Goal: Check status: Check status

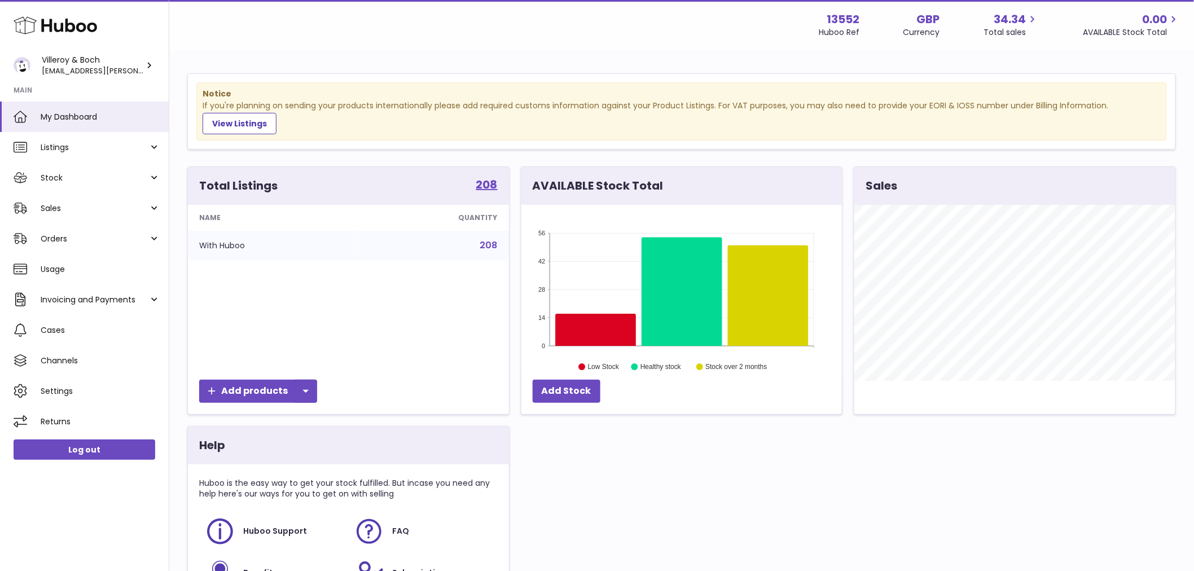
scroll to position [176, 321]
click at [77, 235] on span "Orders" at bounding box center [95, 239] width 108 height 11
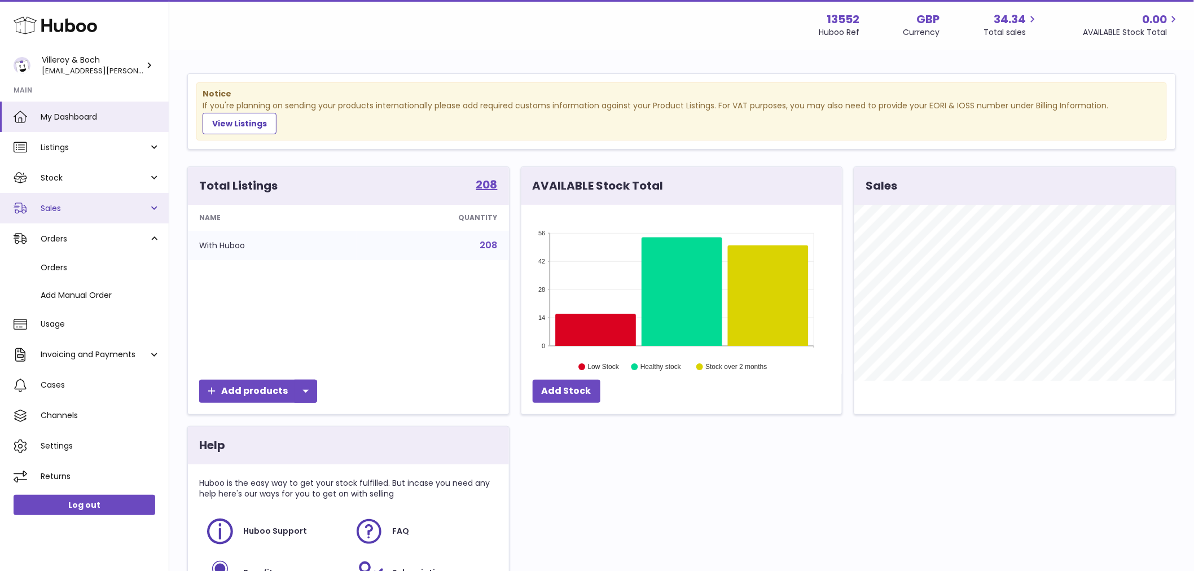
click at [86, 213] on link "Sales" at bounding box center [84, 208] width 169 height 30
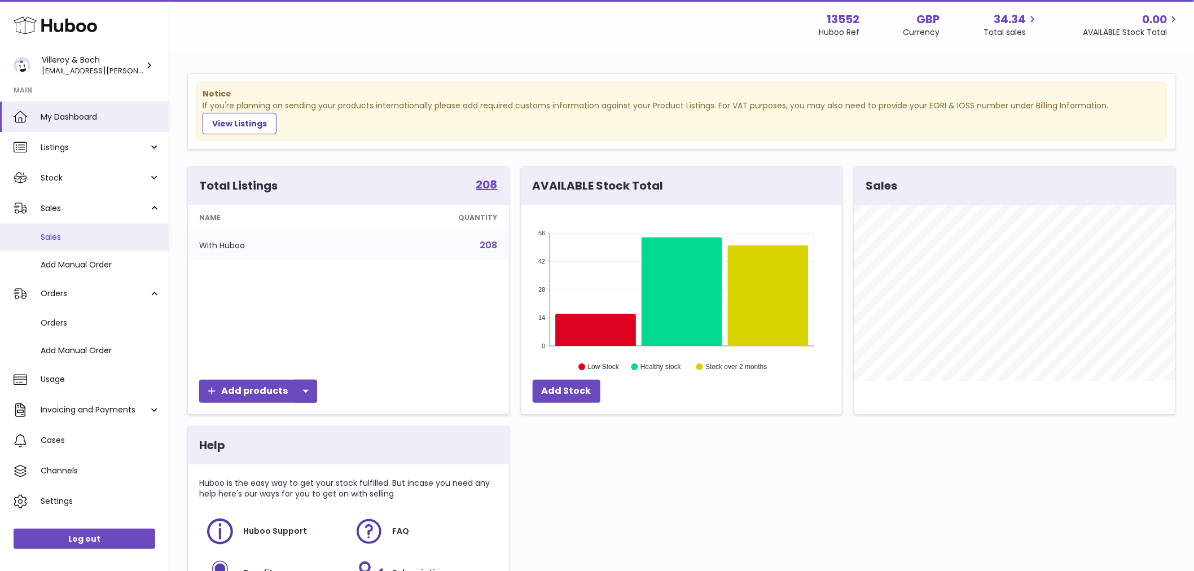
click at [74, 235] on span "Sales" at bounding box center [101, 237] width 120 height 11
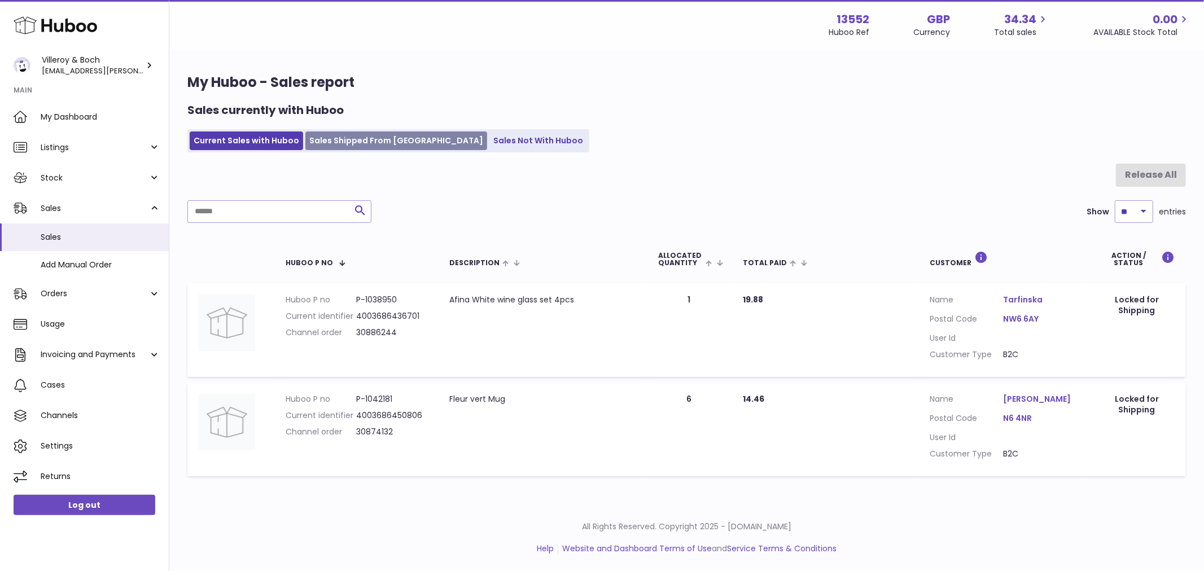
click at [369, 137] on link "Sales Shipped From [GEOGRAPHIC_DATA]" at bounding box center [396, 141] width 182 height 19
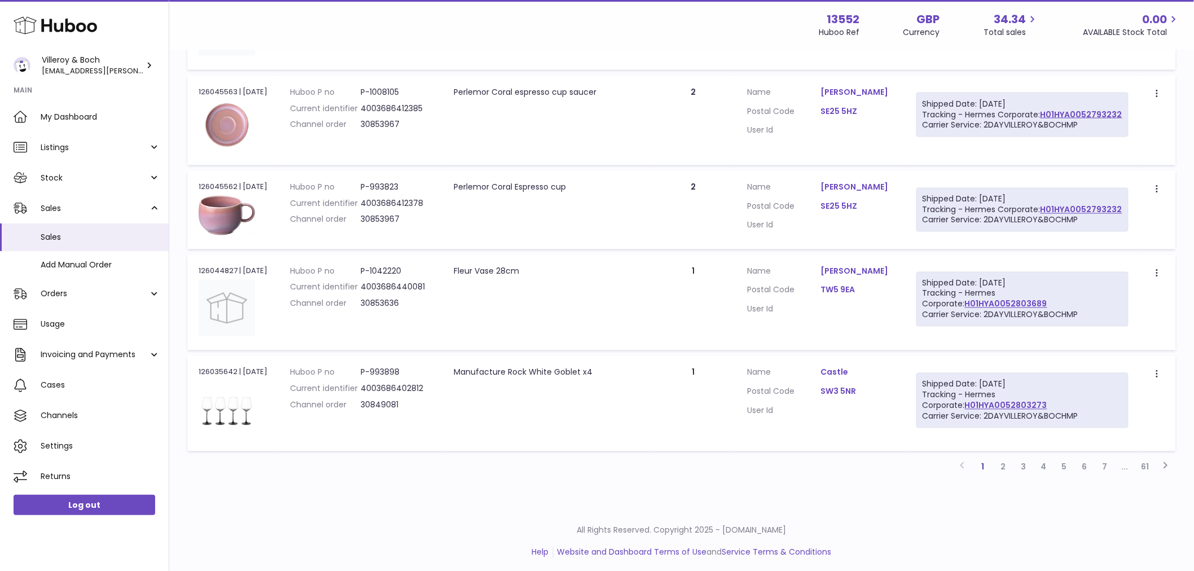
scroll to position [777, 0]
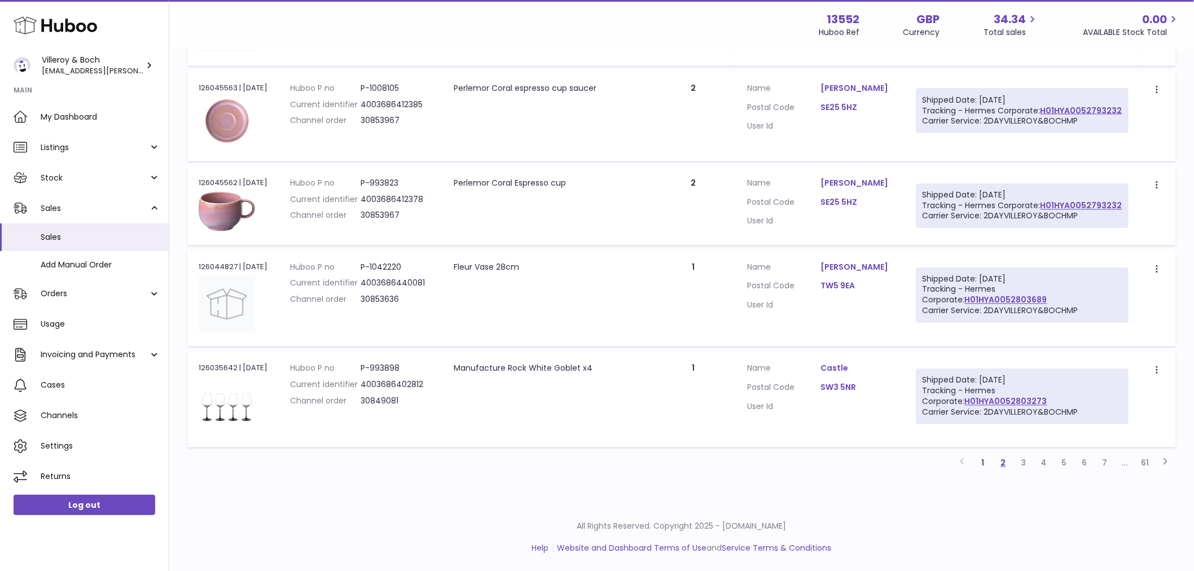
click at [1003, 463] on link "2" at bounding box center [1003, 463] width 20 height 20
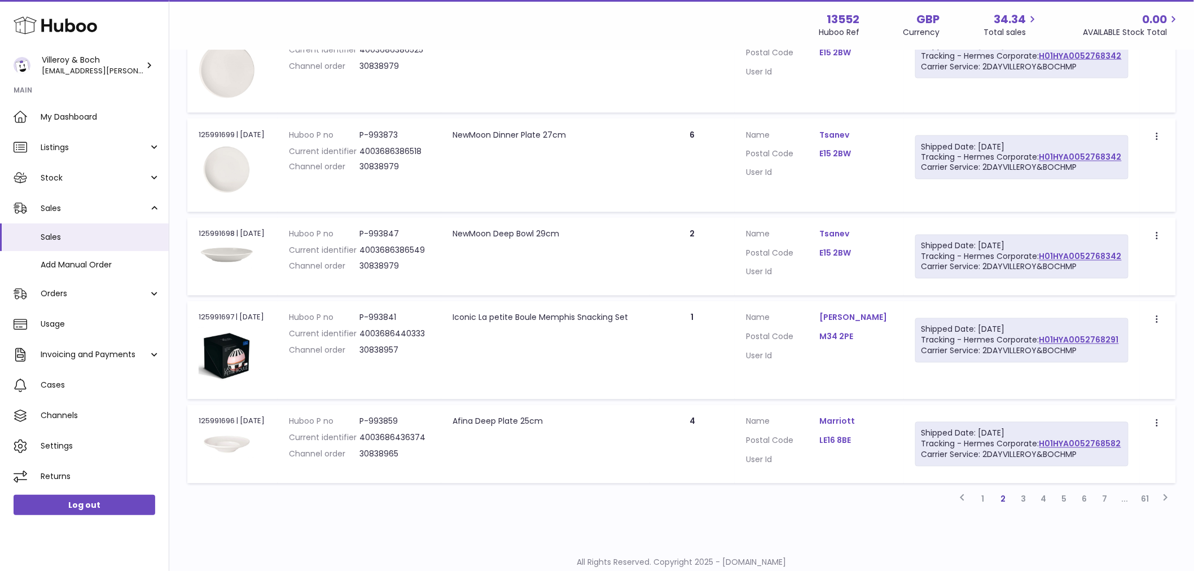
scroll to position [774, 0]
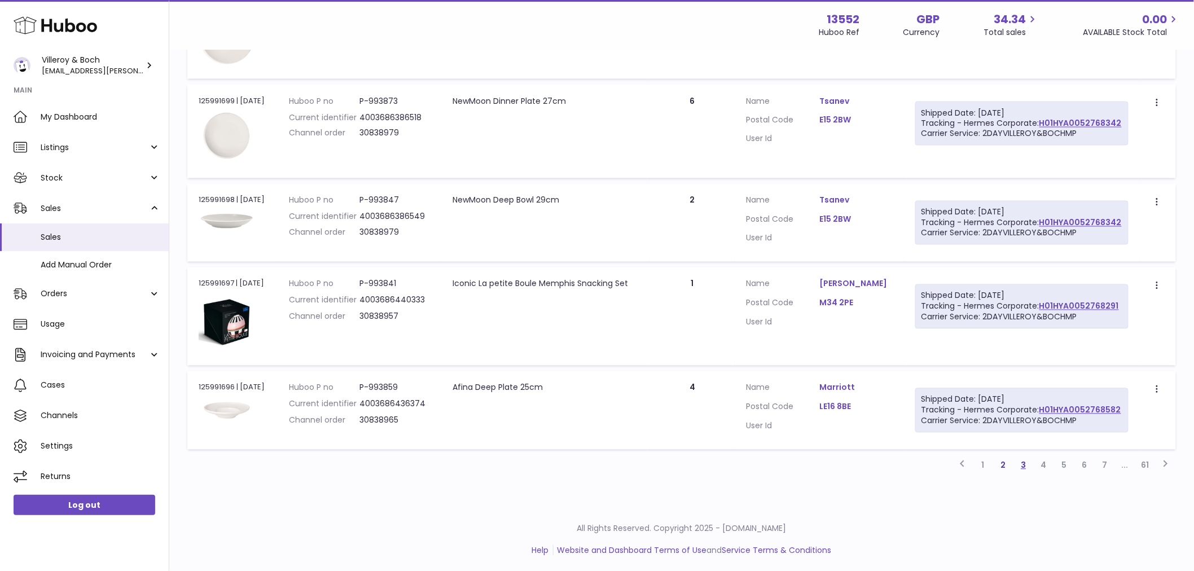
click at [1026, 464] on link "3" at bounding box center [1024, 465] width 20 height 20
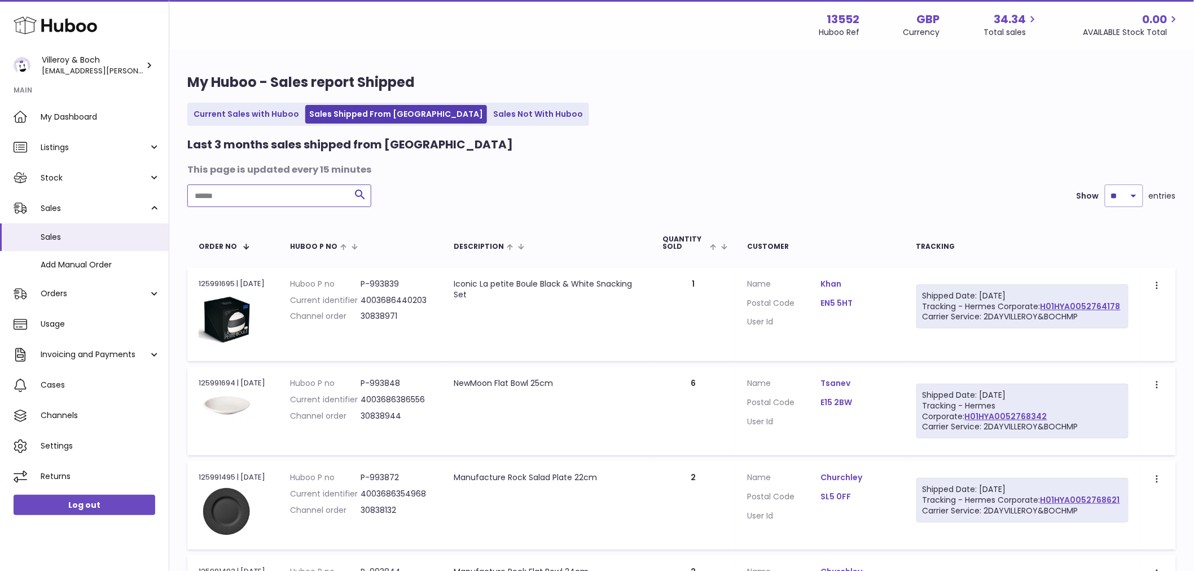
click at [218, 203] on input "text" at bounding box center [279, 196] width 184 height 23
type input "****"
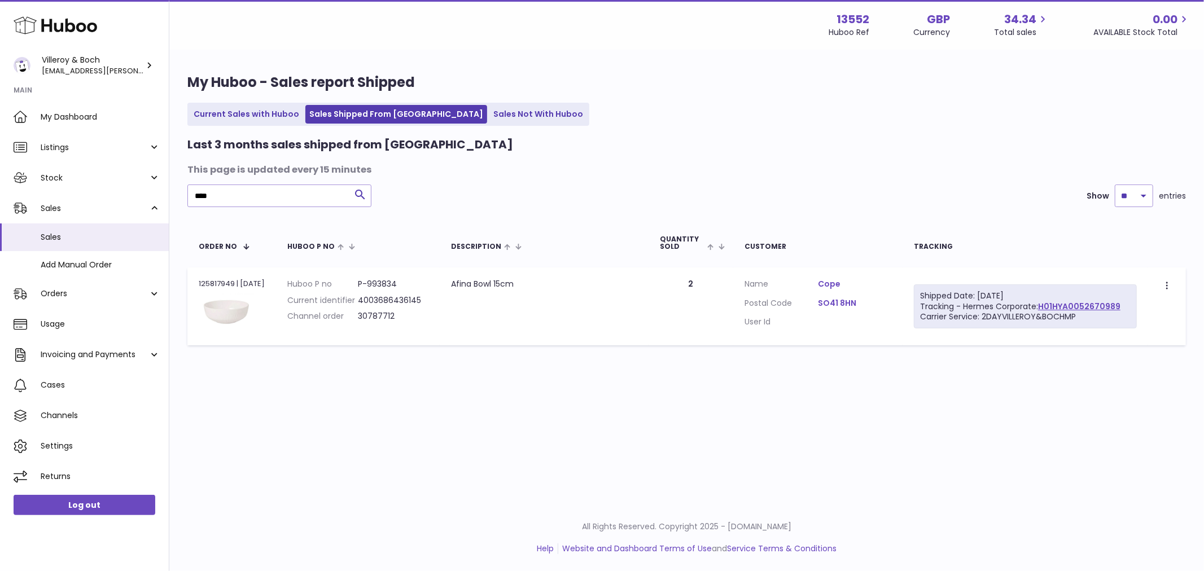
click at [212, 281] on div "Order no 125817949 | 2nd Oct" at bounding box center [232, 284] width 66 height 10
click at [213, 281] on div "Order no 125817949 | 2nd Oct" at bounding box center [232, 284] width 66 height 10
copy div "125817949"
click at [1142, 83] on h1 "My Huboo - Sales report Shipped" at bounding box center [686, 82] width 998 height 18
click at [219, 281] on div "Order no 125817949 | 2nd Oct" at bounding box center [232, 284] width 66 height 10
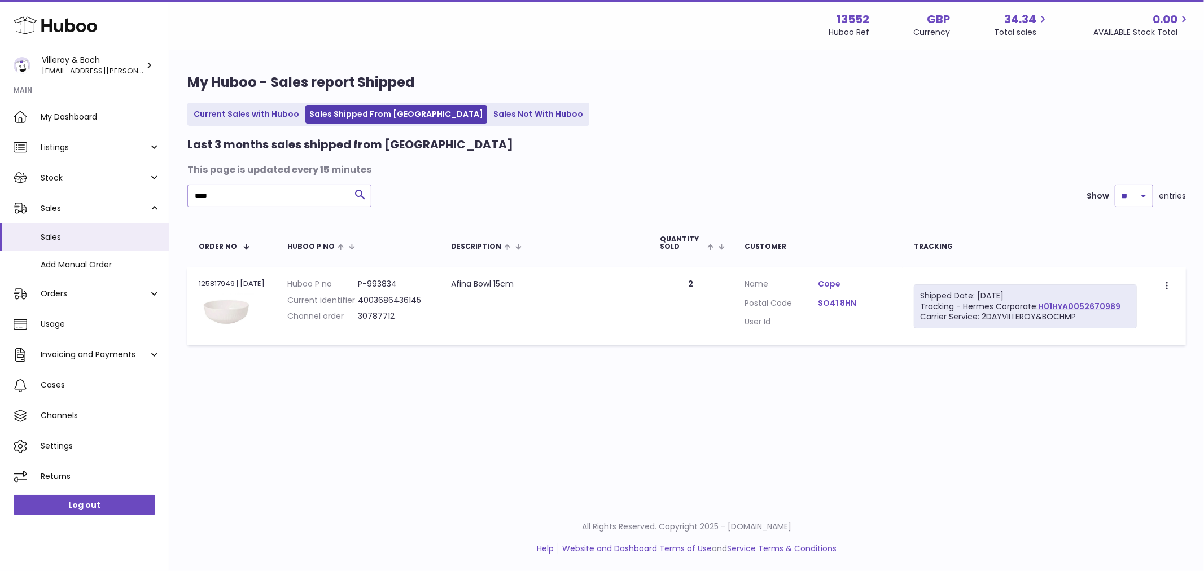
click at [219, 281] on div "Order no 125817949 | 2nd Oct" at bounding box center [232, 284] width 66 height 10
copy div "125817949"
click at [382, 317] on dd "30787712" at bounding box center [393, 316] width 71 height 11
copy dd "30787712"
